Goal: Transaction & Acquisition: Purchase product/service

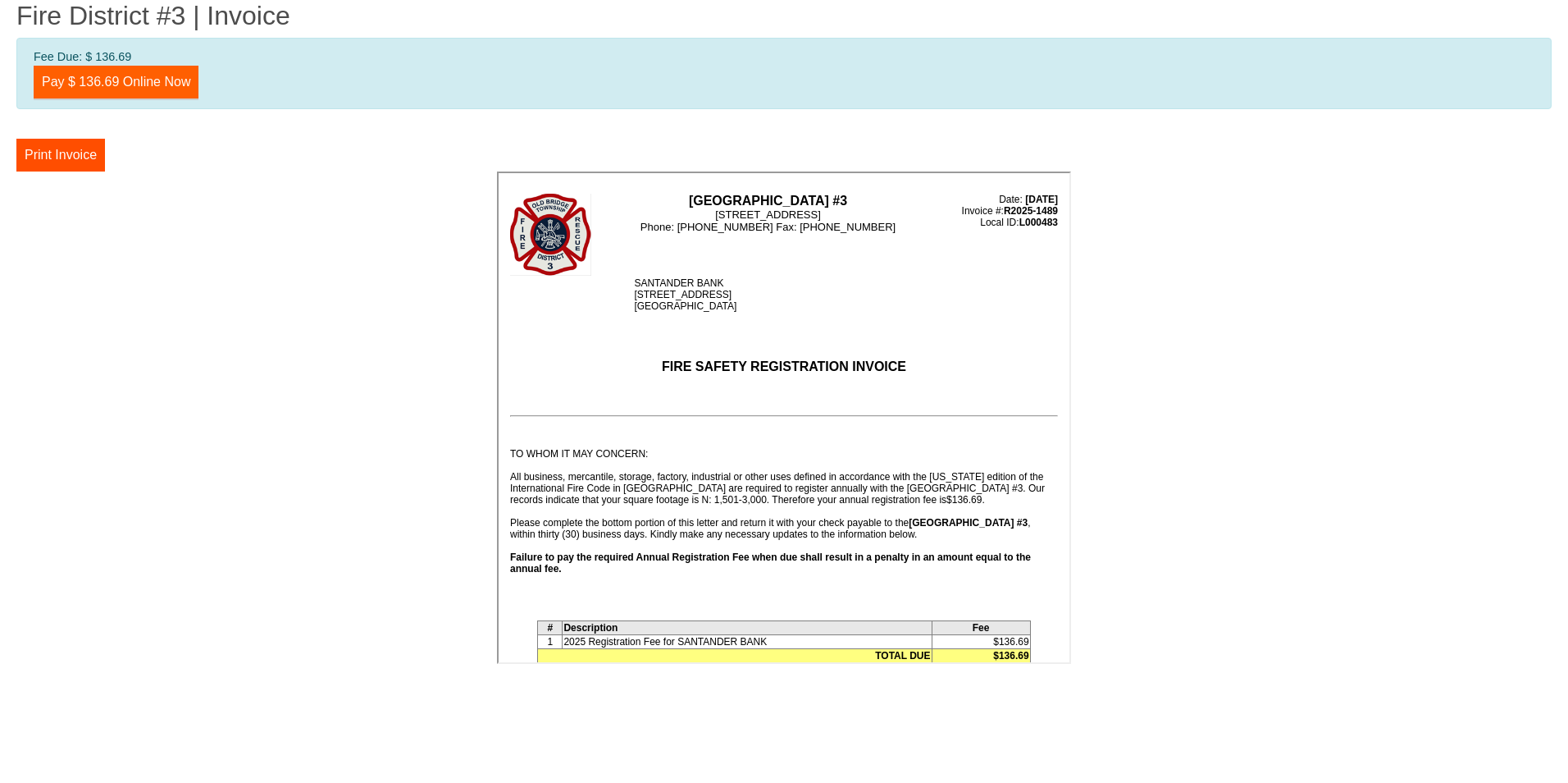
click at [125, 85] on link "Pay $ 136.69 Online Now" at bounding box center [116, 82] width 165 height 33
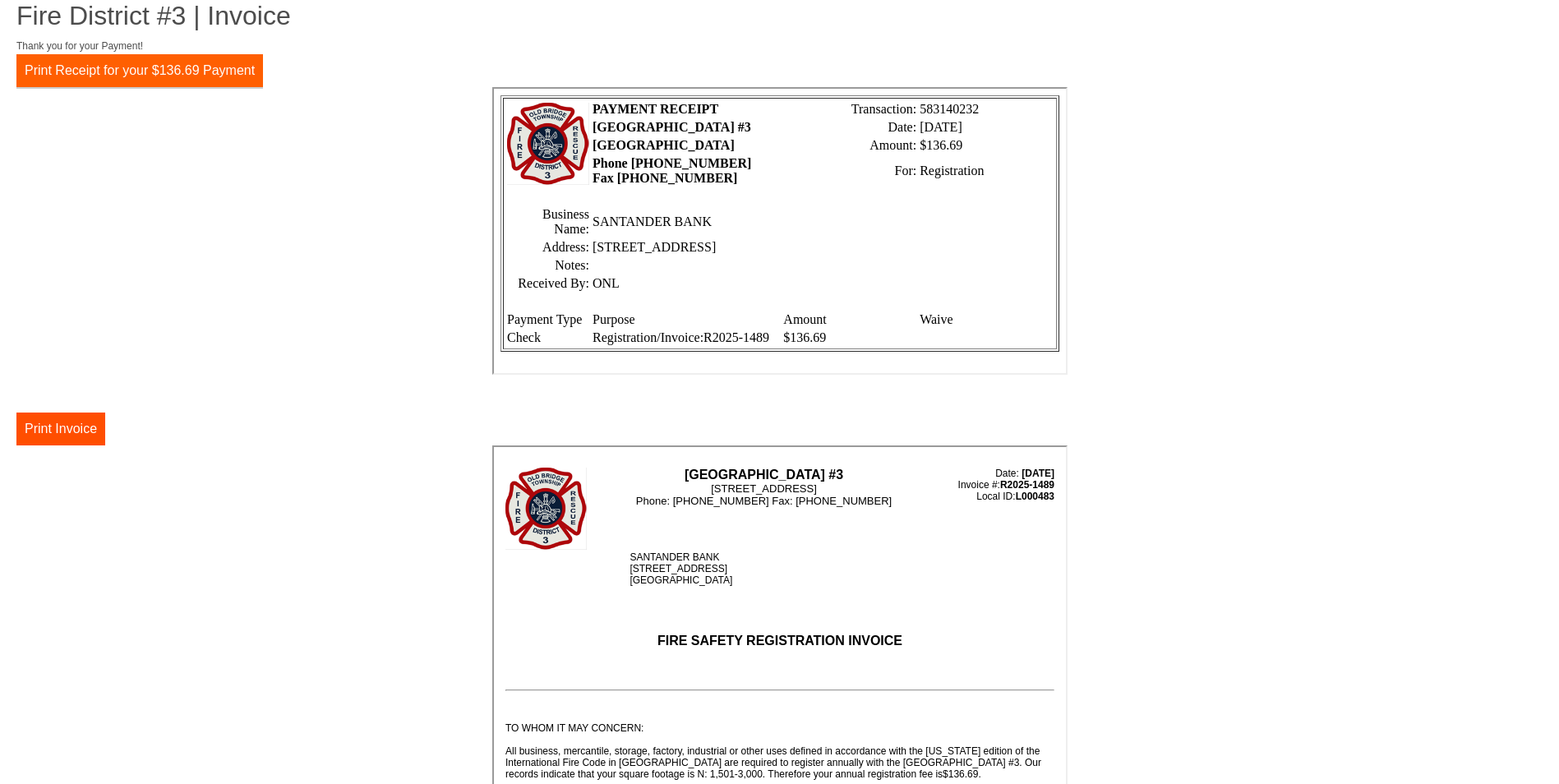
click at [207, 71] on button "Print Receipt for your $136.69 Payment" at bounding box center [140, 71] width 247 height 33
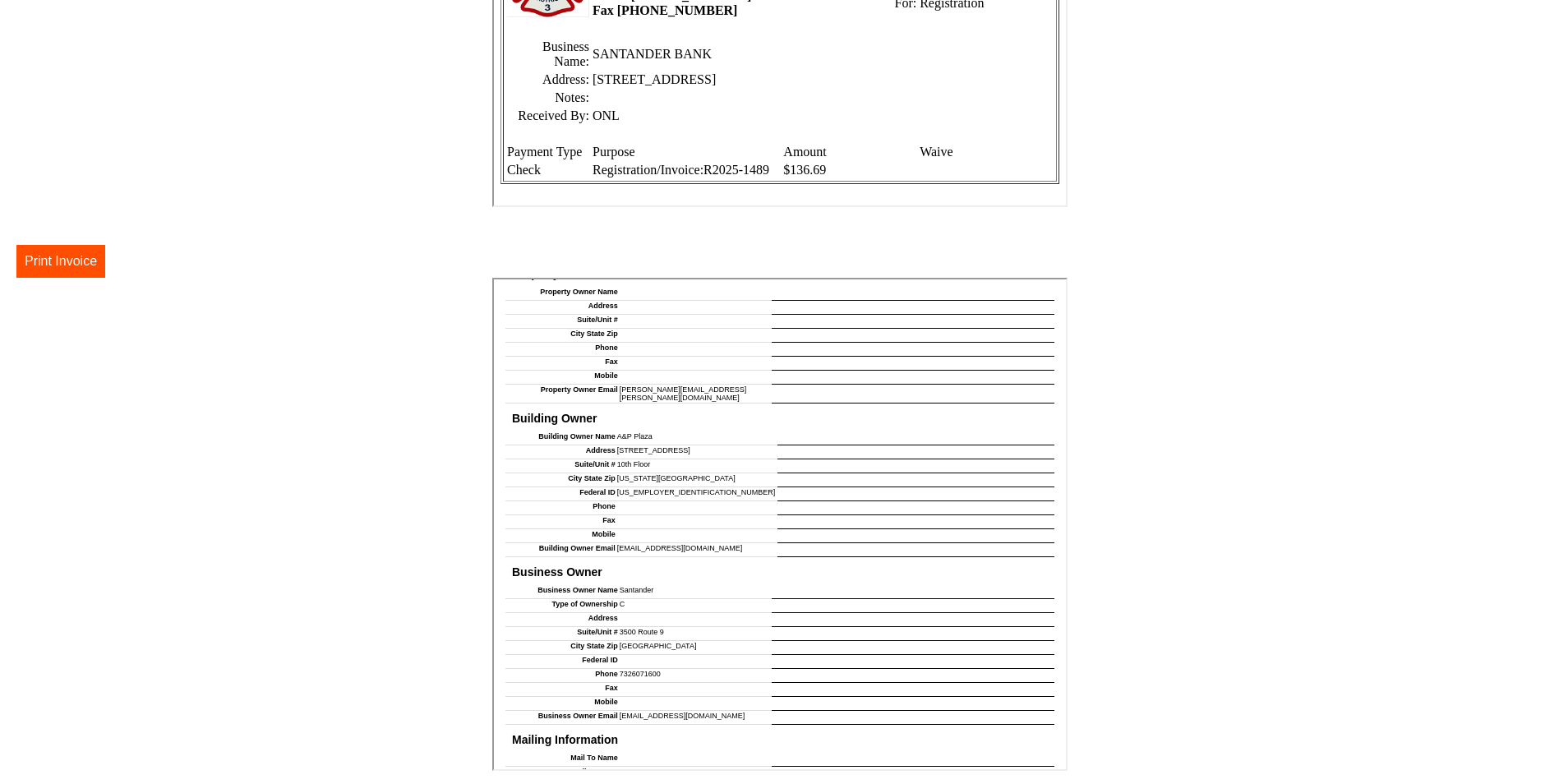
scroll to position [37, 0]
